Goal: Information Seeking & Learning: Learn about a topic

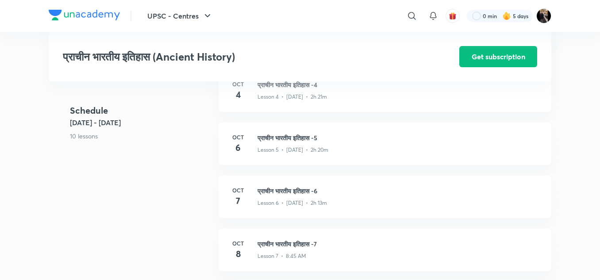
scroll to position [513, 0]
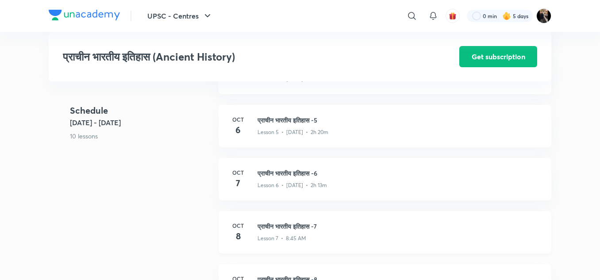
click at [286, 238] on div "Lesson 7 • 8:45 AM" at bounding box center [398, 236] width 283 height 11
click at [286, 238] on div "प्राचीन भारतीय इतिहास (Ancient History) Get subscription UPSC - Centres Plus Sy…" at bounding box center [300, 7] width 502 height 977
